Goal: Transaction & Acquisition: Purchase product/service

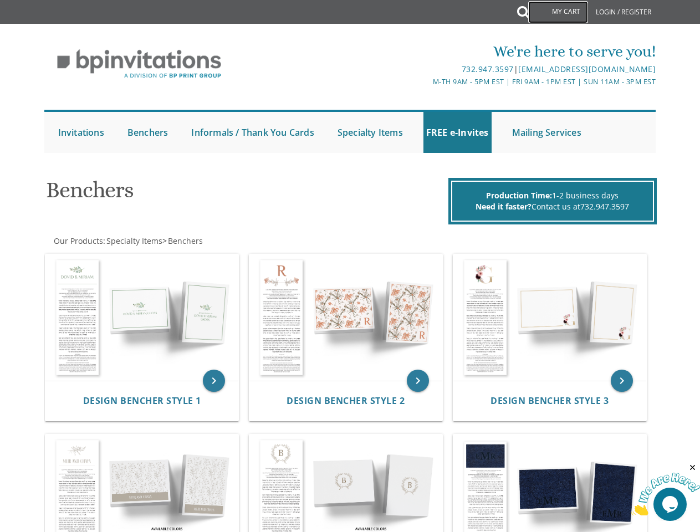
click at [558, 12] on link "My Cart" at bounding box center [558, 12] width 60 height 22
click at [666, 489] on img at bounding box center [665, 495] width 69 height 44
